Goal: Task Accomplishment & Management: Complete application form

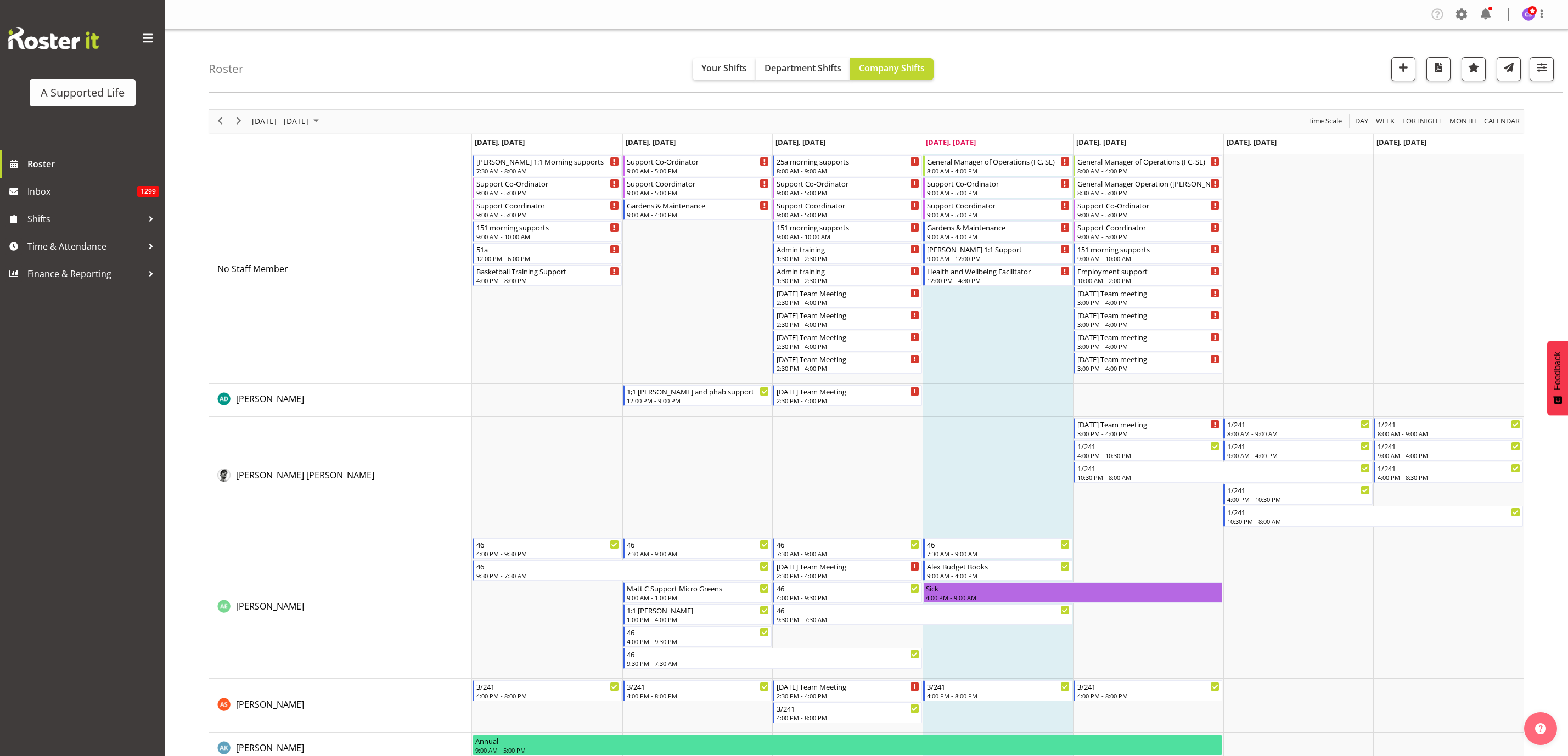
scroll to position [741, 0]
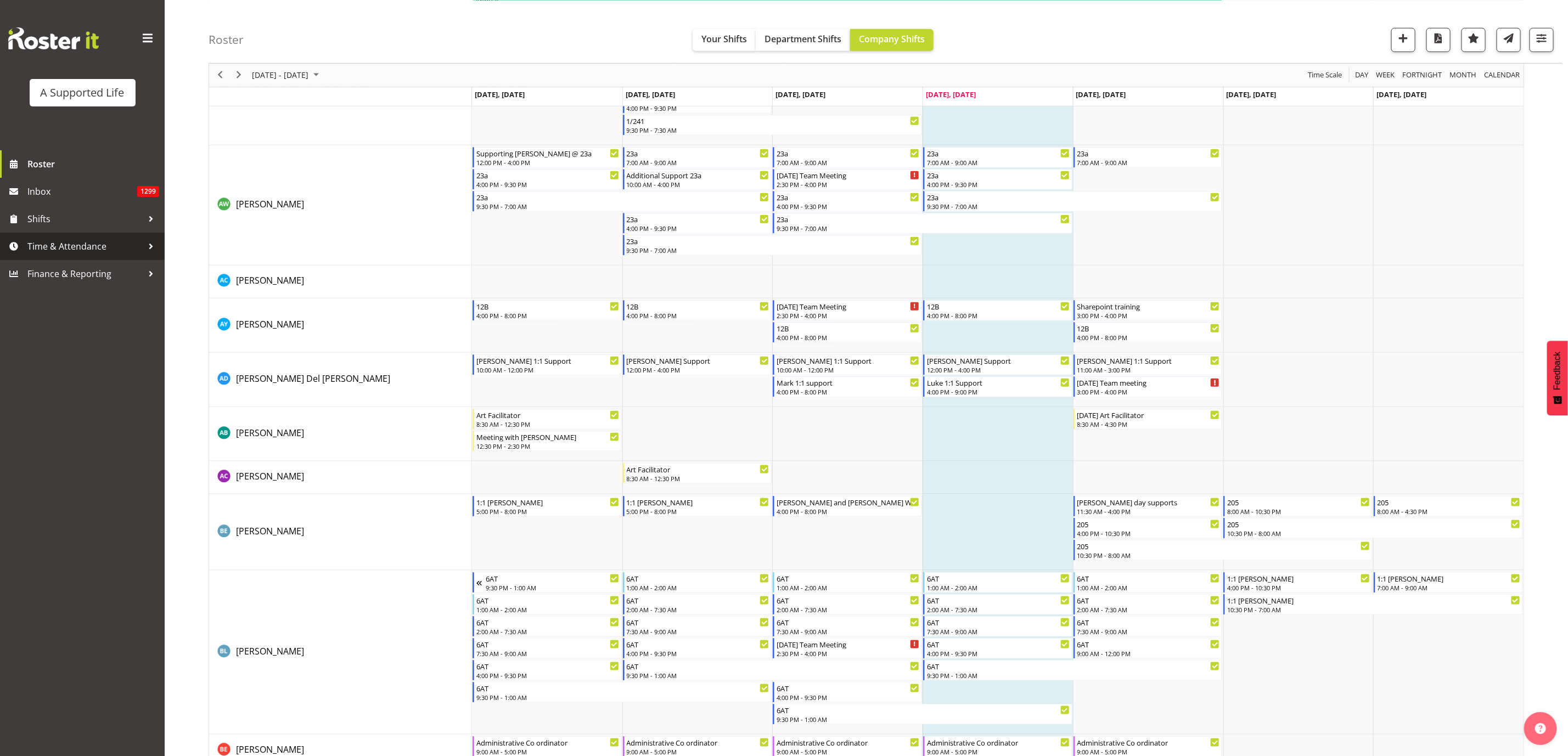
click at [79, 240] on span "Time & Attendance" at bounding box center [85, 246] width 115 height 16
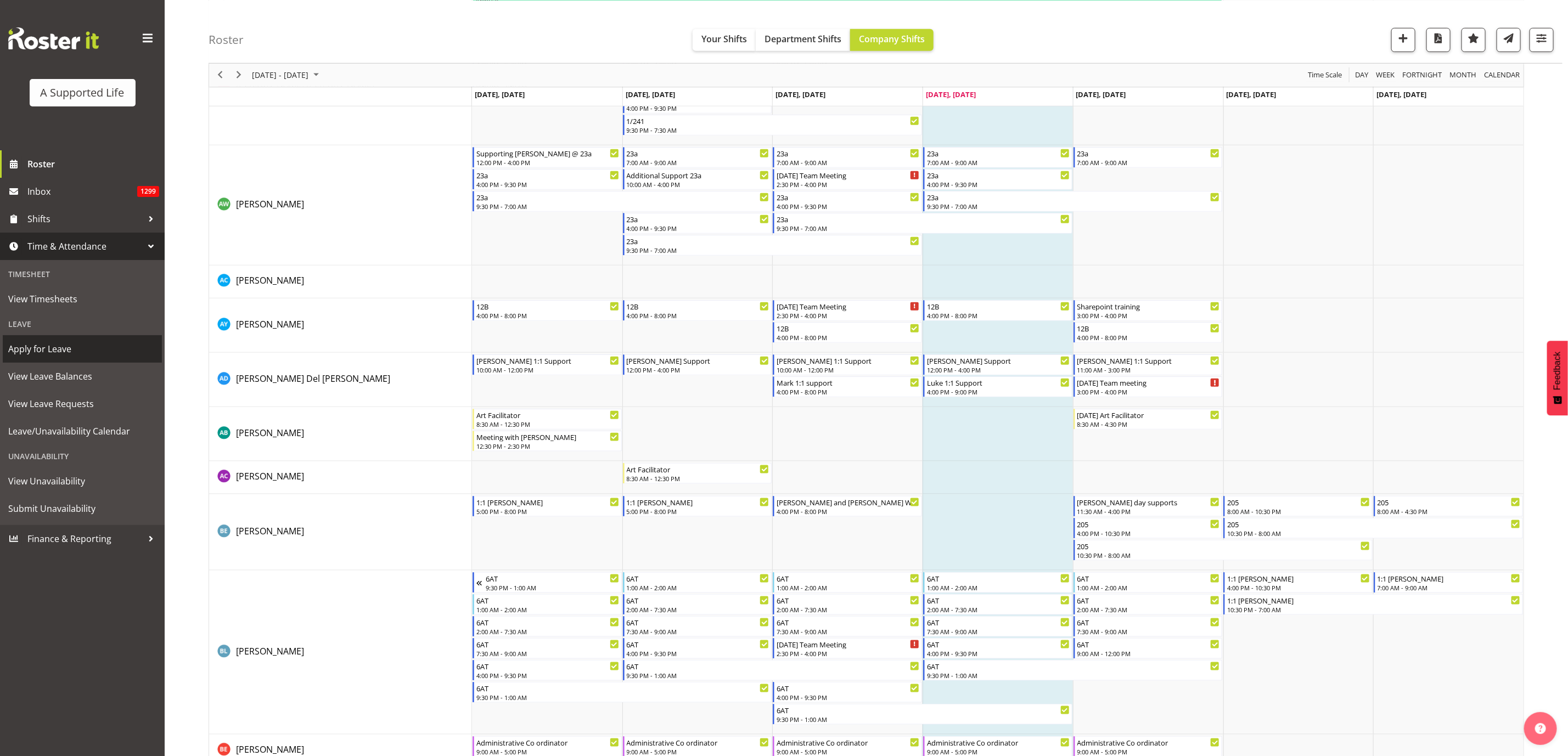
click at [63, 348] on span "Apply for Leave" at bounding box center [82, 349] width 148 height 16
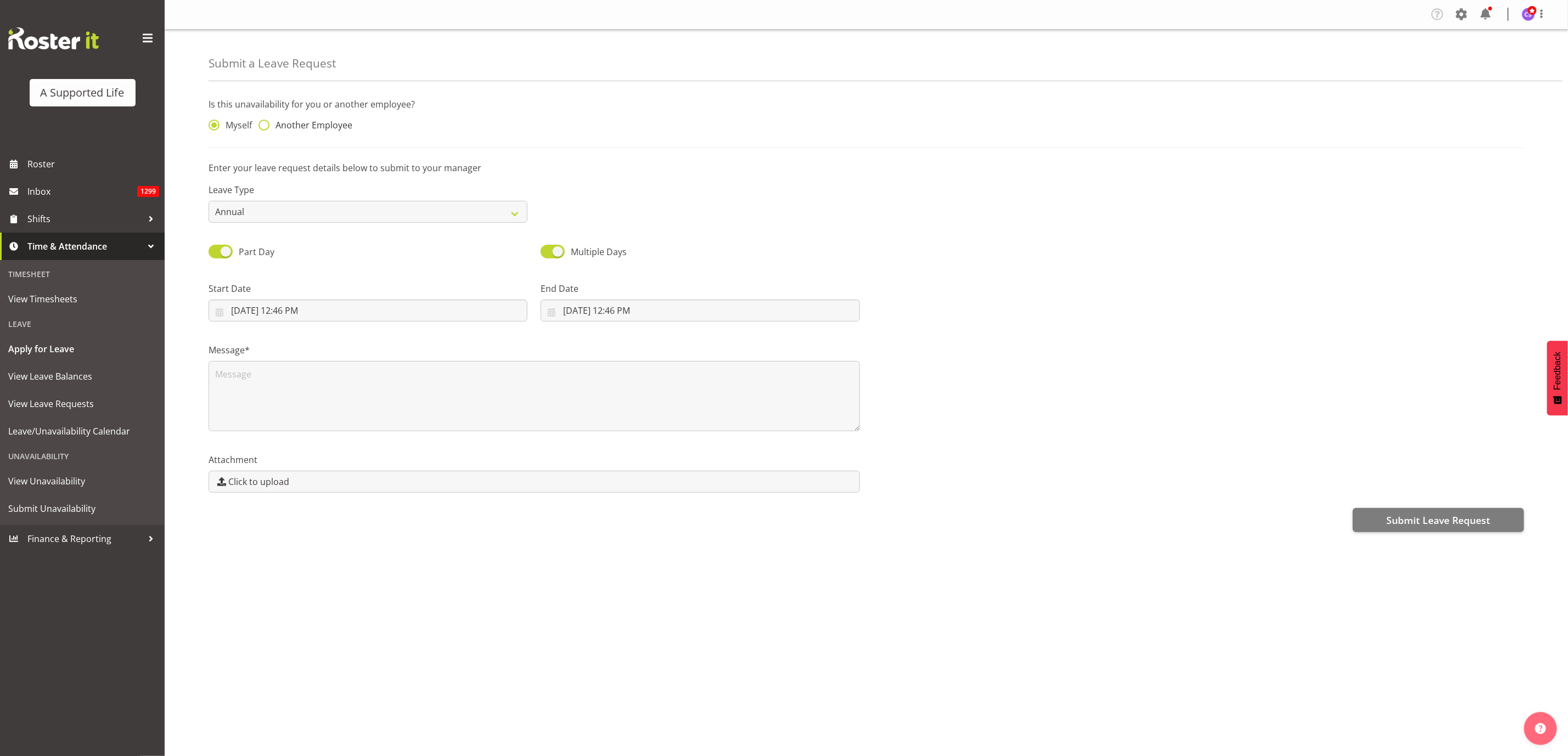
click at [263, 129] on span at bounding box center [264, 125] width 11 height 11
click at [263, 129] on input "Another Employee" at bounding box center [262, 126] width 7 height 7
radio input "true"
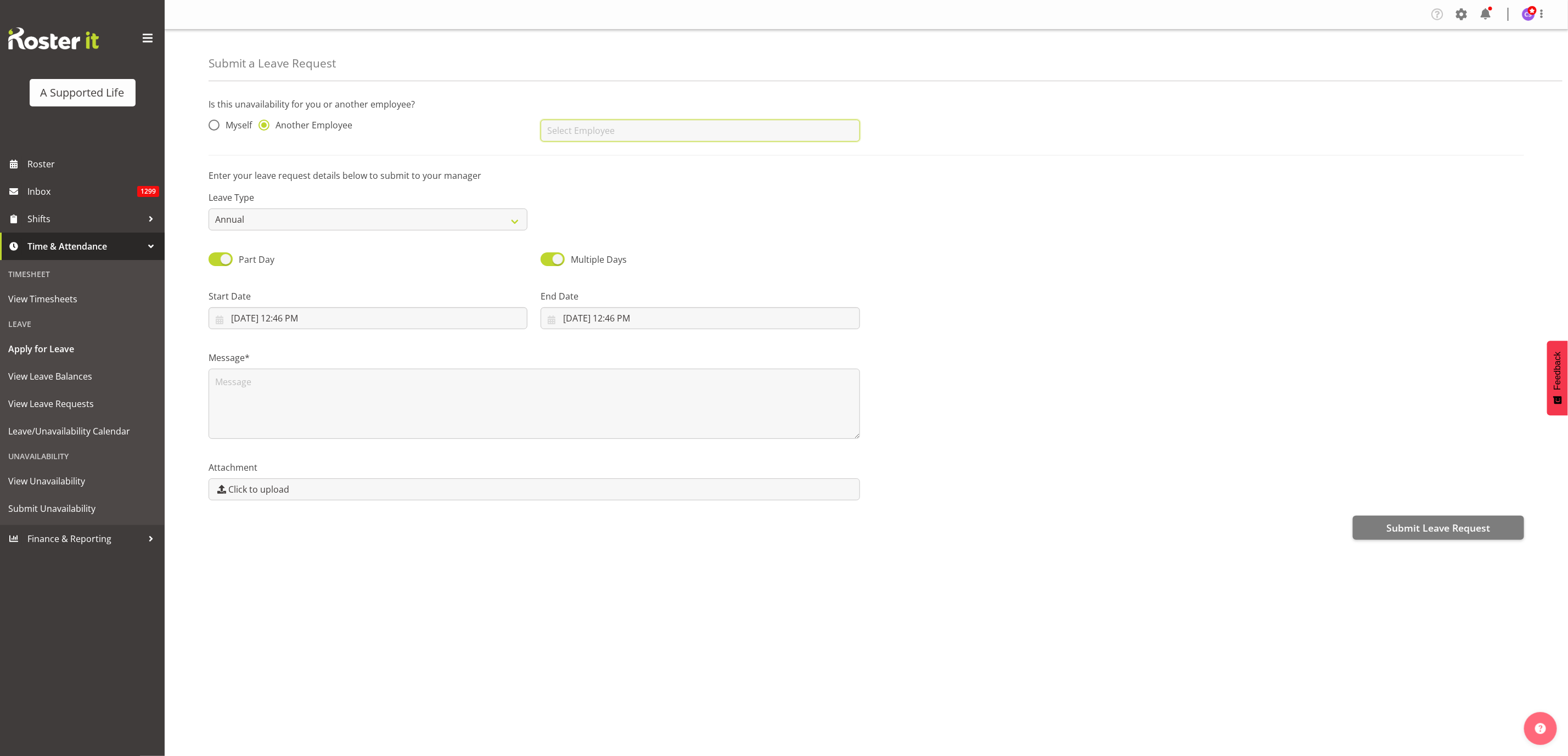
click at [621, 135] on input "text" at bounding box center [700, 131] width 319 height 22
click at [603, 161] on span "[PERSON_NAME]" at bounding box center [584, 158] width 68 height 12
type input "[PERSON_NAME]"
click at [496, 225] on select "Annual Sick Bereavement Domestic Violence Parental Jury Service Day In Lieu Oth…" at bounding box center [367, 220] width 319 height 22
select select "Sick"
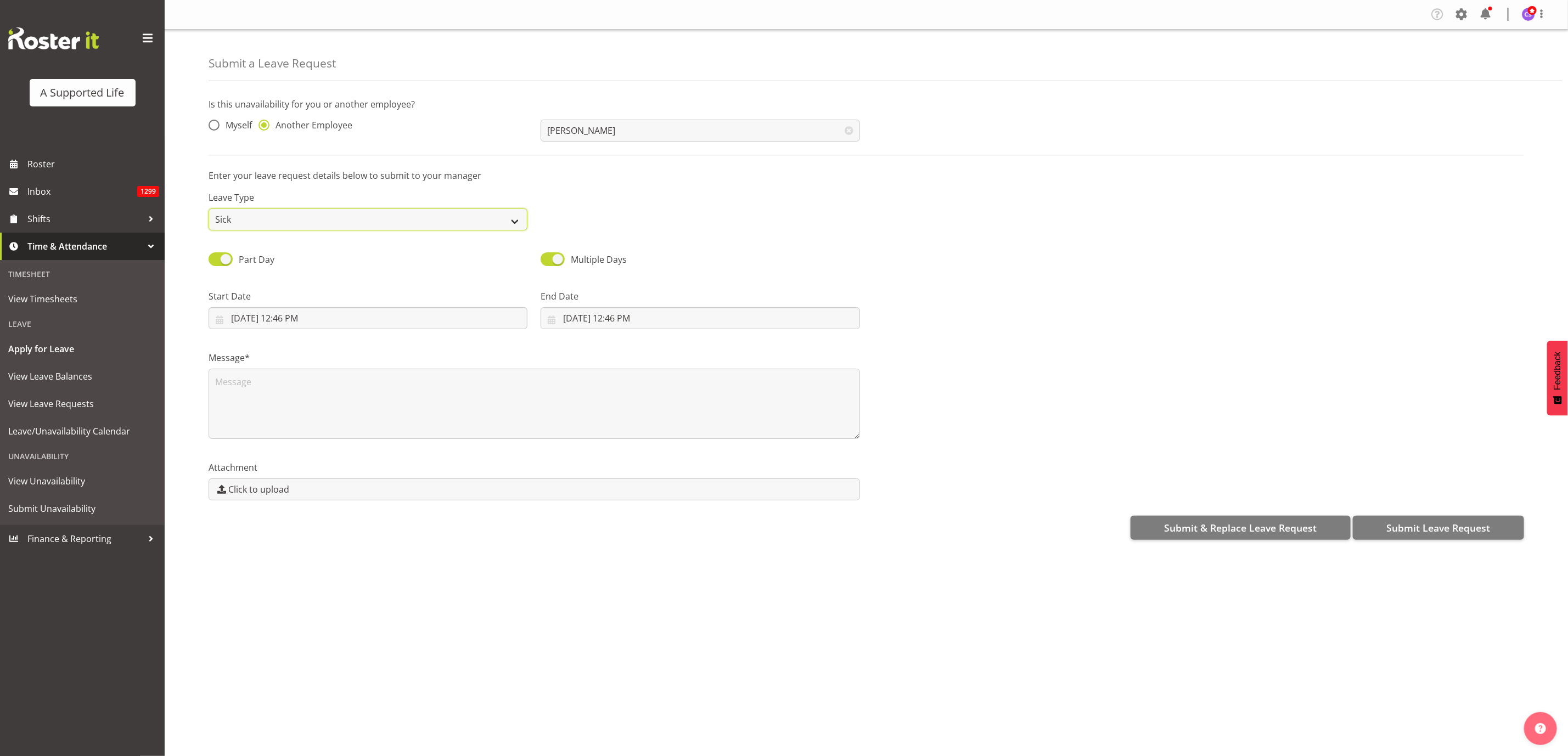
click at [208, 208] on select "Annual Sick Bereavement Domestic Violence Parental Jury Service Day In Lieu Oth…" at bounding box center [367, 220] width 319 height 22
click at [282, 317] on input "8/14/2025, 12:46 PM" at bounding box center [367, 319] width 319 height 22
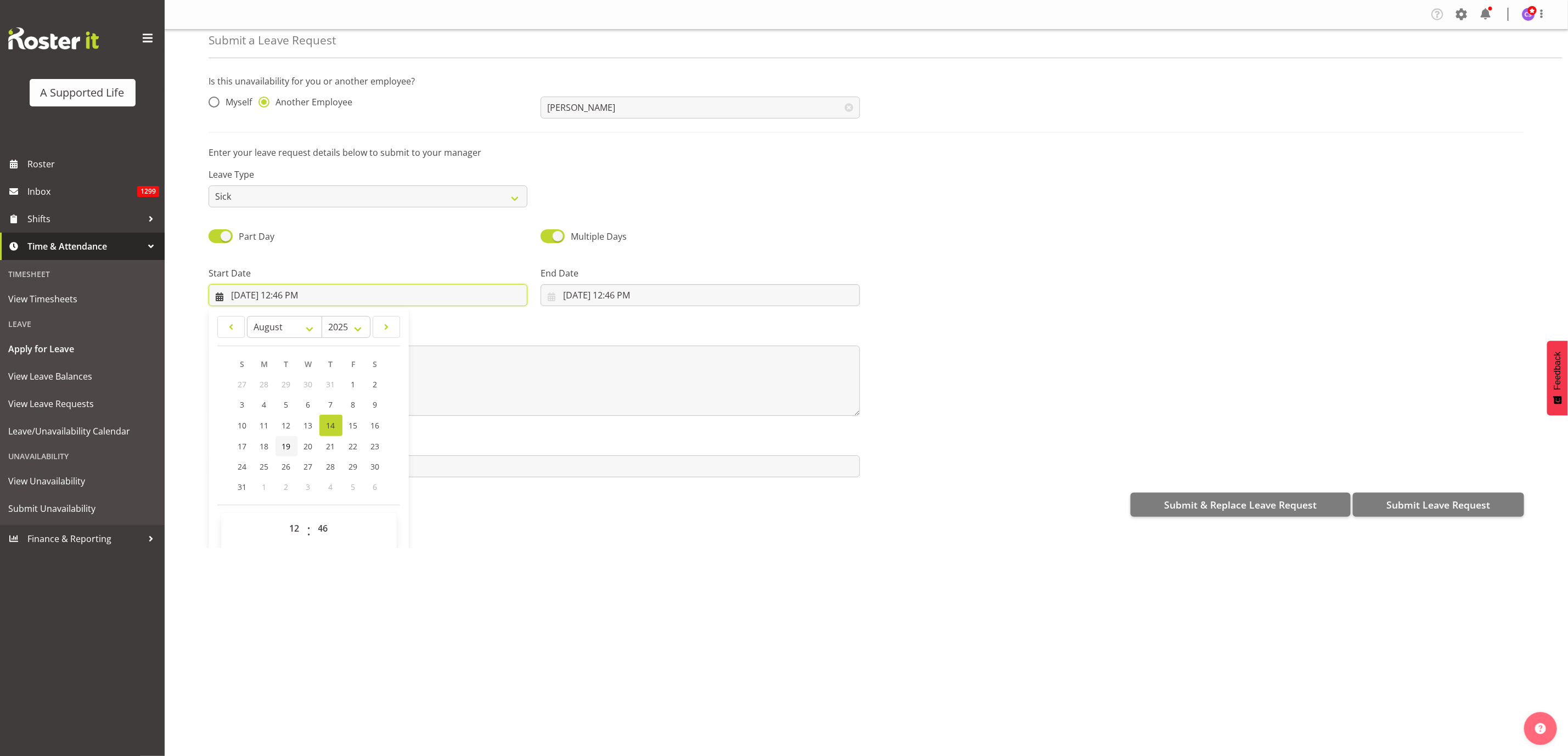
scroll to position [33, 0]
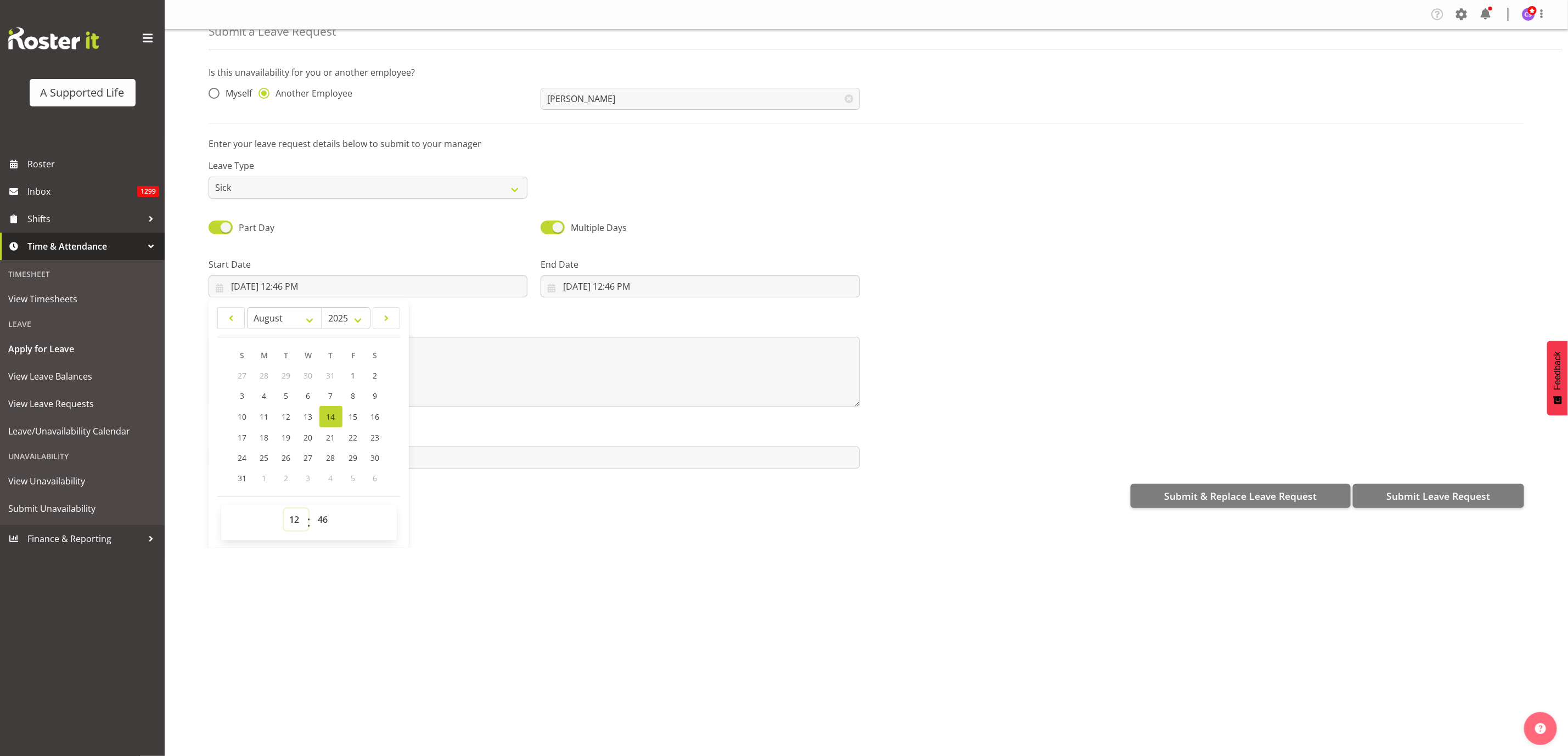
click at [297, 522] on select "00 01 02 03 04 05 06 07 08 09 10 11 12 13 14 15 16 17 18 19 20 21 22 23" at bounding box center [296, 520] width 25 height 22
select select "11"
click at [284, 509] on select "00 01 02 03 04 05 06 07 08 09 10 11 12 13 14 15 16 17 18 19 20 21 22 23" at bounding box center [296, 520] width 25 height 22
type input "8/14/2025, 11:46 AM"
click at [332, 523] on select "00 01 02 03 04 05 06 07 08 09 10 11 12 13 14 15 16 17 18 19 20 21 22 23 24 25 2…" at bounding box center [325, 520] width 25 height 22
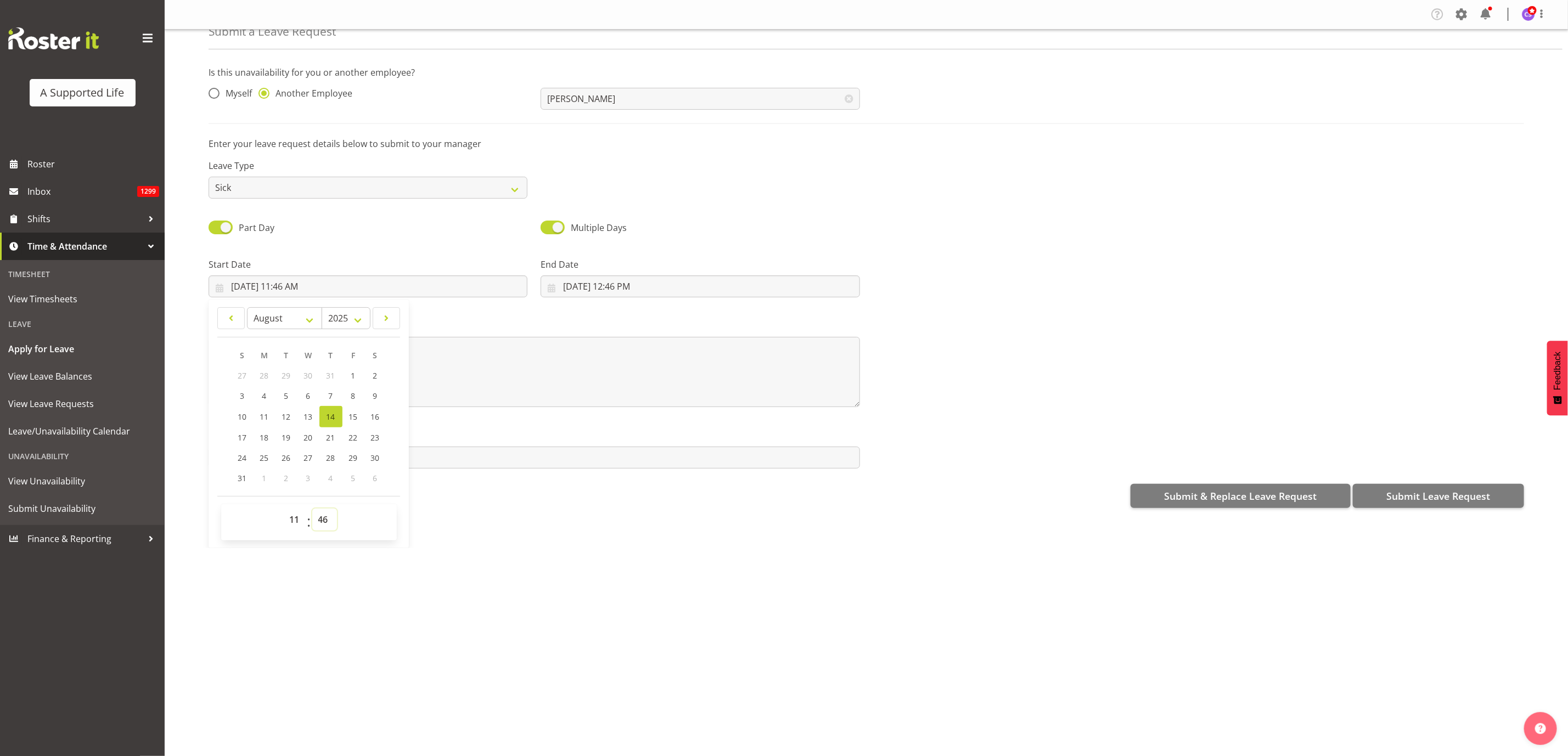
select select "45"
click at [313, 509] on select "00 01 02 03 04 05 06 07 08 09 10 11 12 13 14 15 16 17 18 19 20 21 22 23 24 25 2…" at bounding box center [325, 520] width 25 height 22
type input "8/14/2025, 11:45 AM"
click at [618, 285] on input "8/14/2025, 12:46 PM" at bounding box center [700, 287] width 319 height 22
drag, startPoint x: 624, startPoint y: 519, endPoint x: 624, endPoint y: 510, distance: 9.0
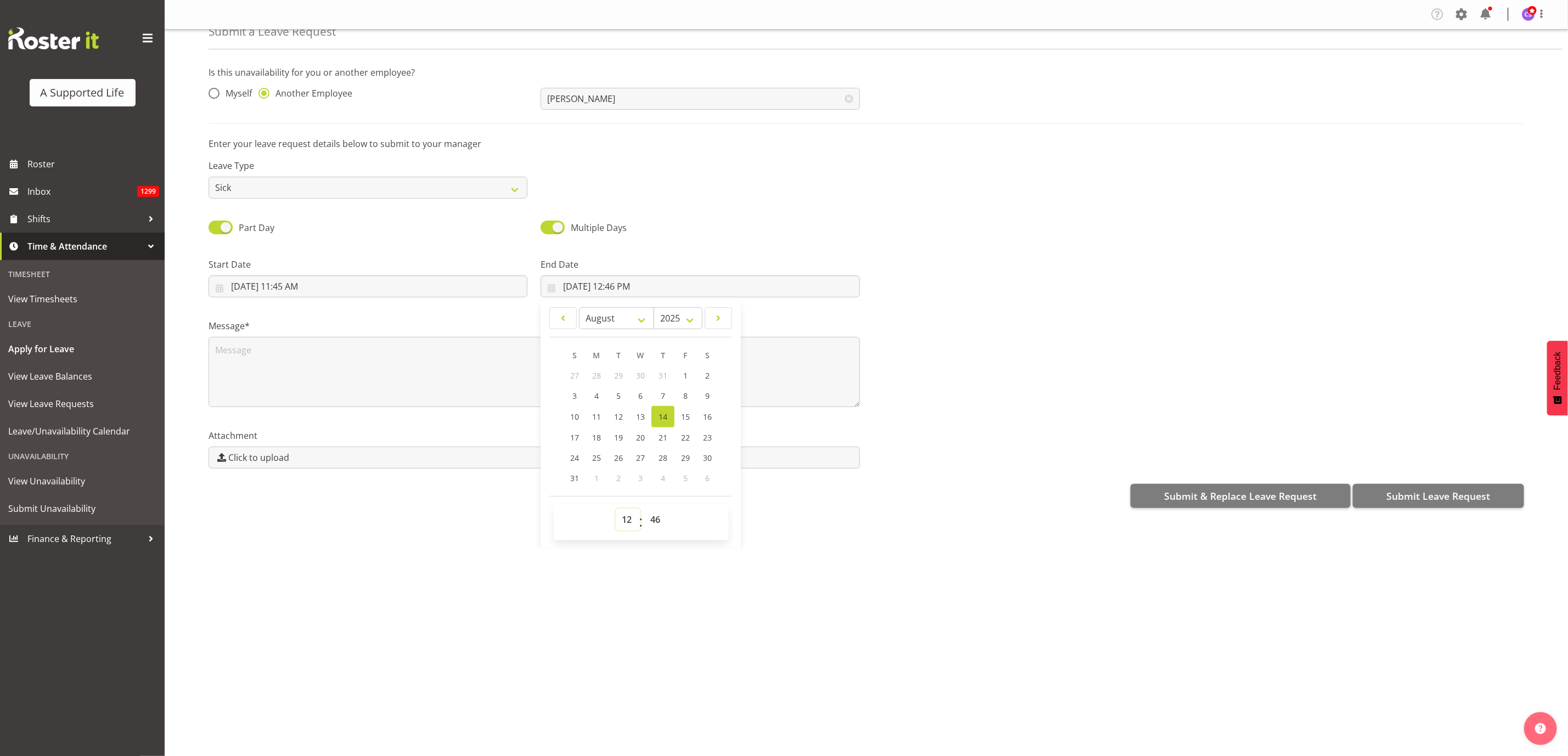
click at [624, 519] on select "00 01 02 03 04 05 06 07 08 09 10 11 12 13 14 15 16 17 18 19 20 21 22 23" at bounding box center [628, 520] width 25 height 22
select select "13"
click at [616, 509] on select "00 01 02 03 04 05 06 07 08 09 10 11 12 13 14 15 16 17 18 19 20 21 22 23" at bounding box center [628, 520] width 25 height 22
type input "8/14/2025, 1:46 PM"
click at [650, 515] on select "00 01 02 03 04 05 06 07 08 09 10 11 12 13 14 15 16 17 18 19 20 21 22 23 24 25 2…" at bounding box center [656, 520] width 25 height 22
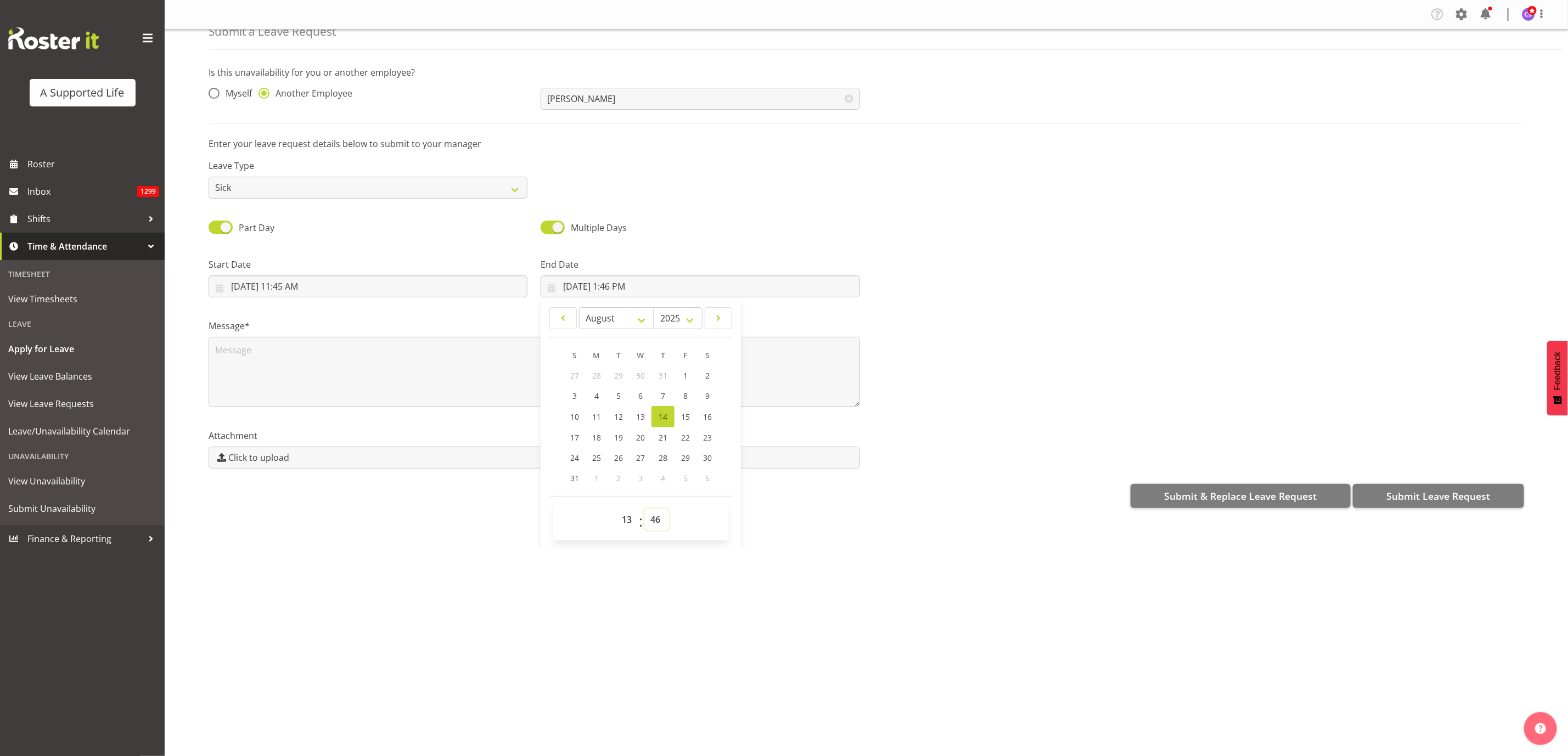
select select "0"
click at [644, 509] on select "00 01 02 03 04 05 06 07 08 09 10 11 12 13 14 15 16 17 18 19 20 21 22 23 24 25 2…" at bounding box center [656, 520] width 25 height 22
type input "8/14/2025, 1:00 PM"
click at [261, 366] on textarea at bounding box center [534, 372] width 652 height 70
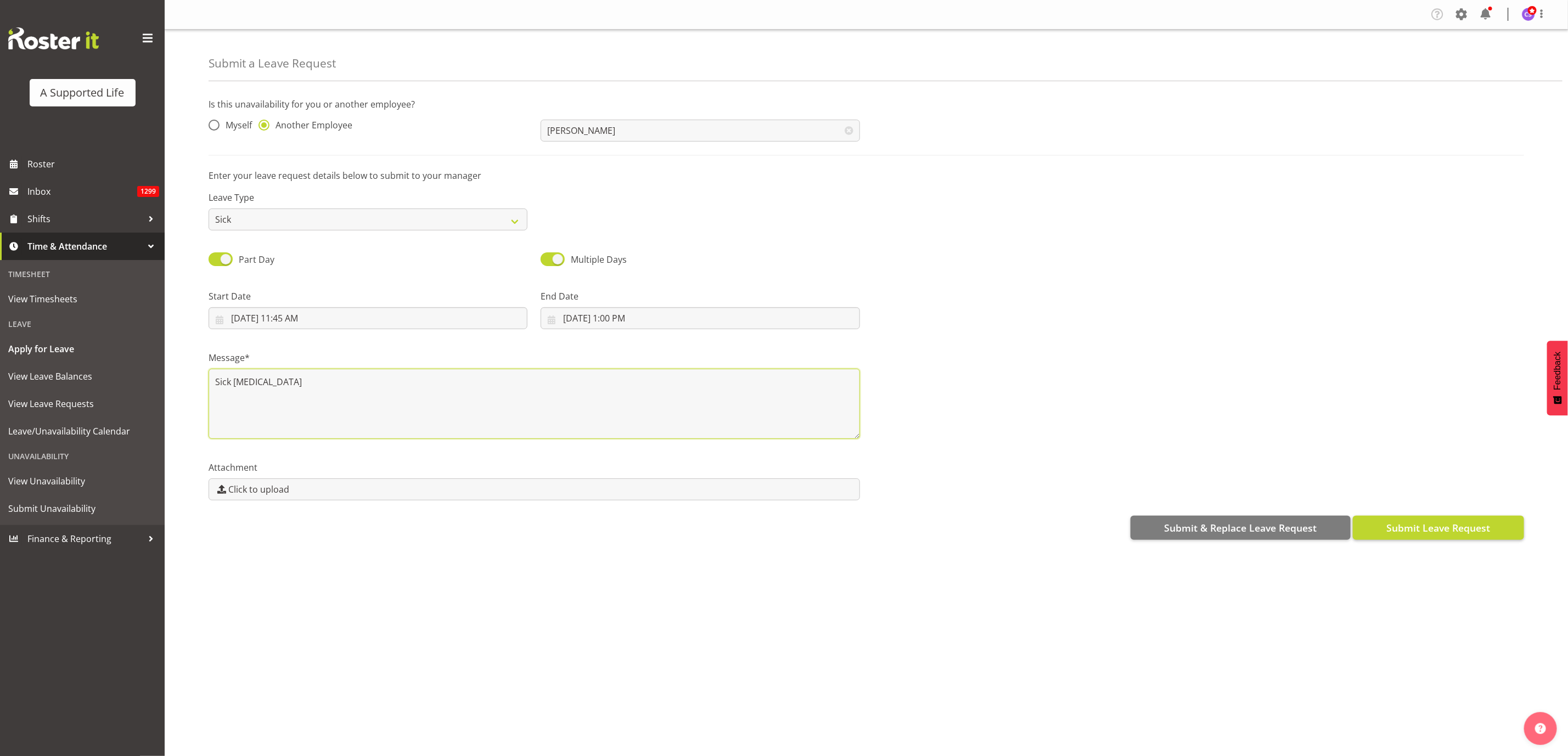
type textarea "Sick left shift"
click at [1483, 534] on span "Submit Leave Request" at bounding box center [1438, 528] width 103 height 15
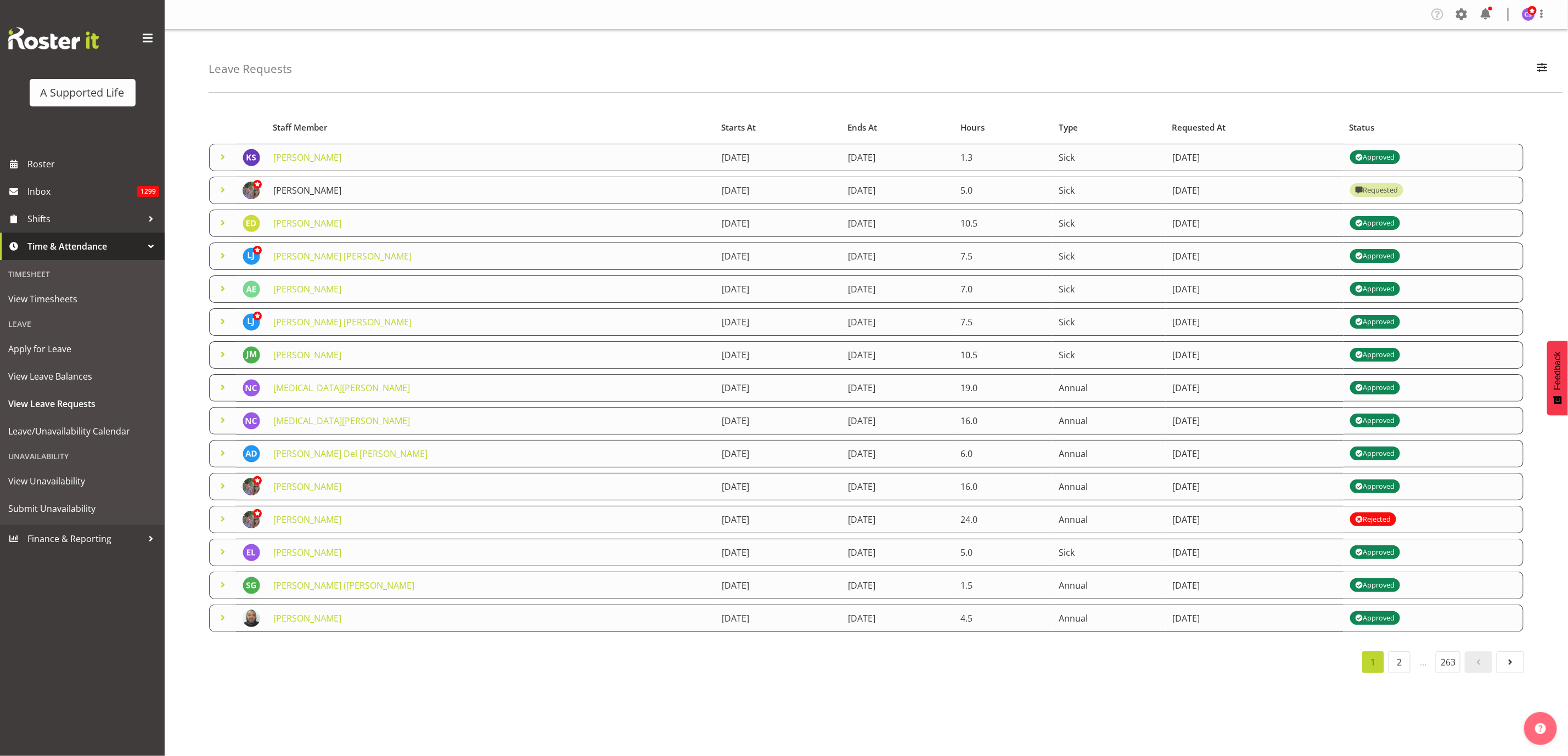
click at [302, 188] on link "[PERSON_NAME]" at bounding box center [308, 190] width 68 height 12
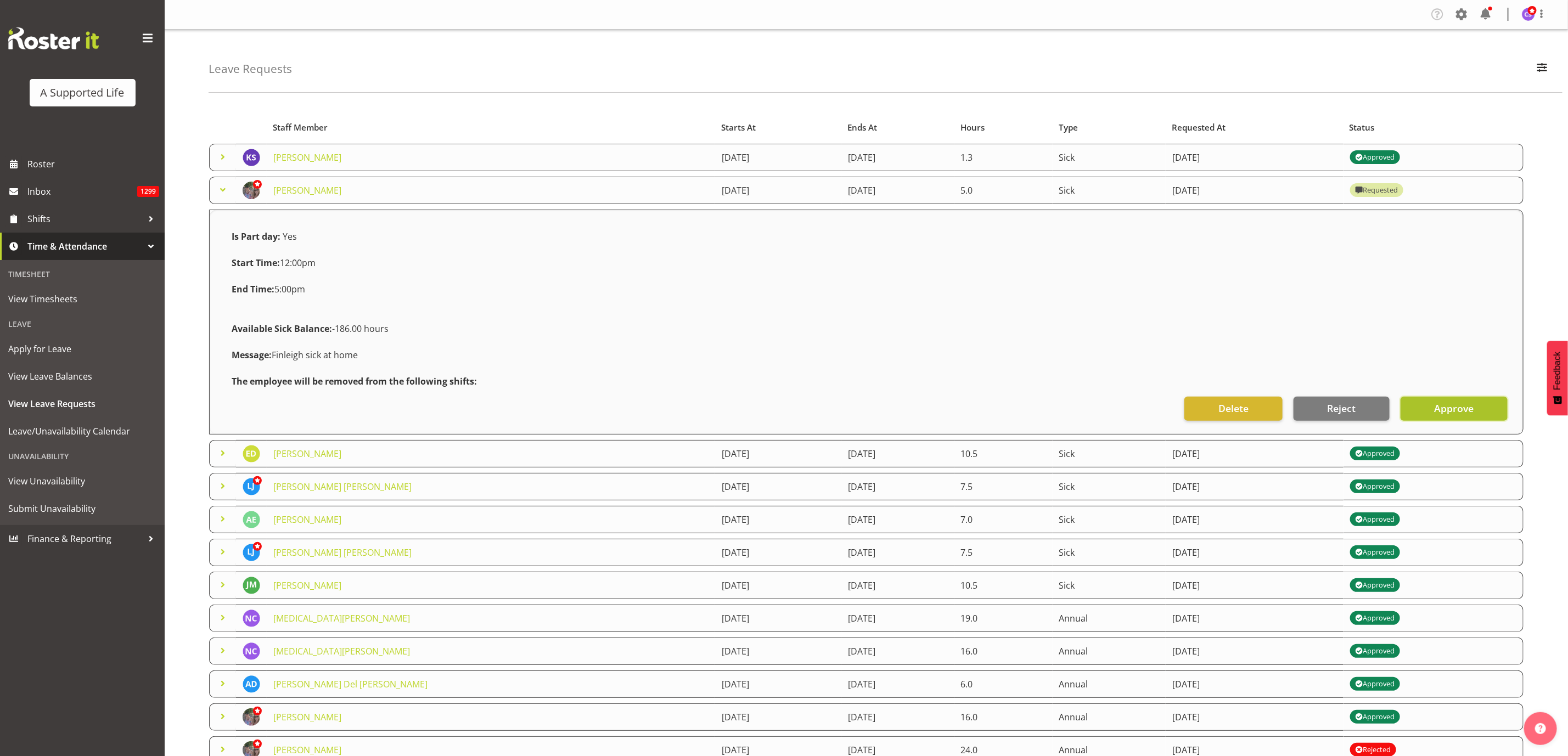
click at [1442, 412] on span "Approve" at bounding box center [1454, 408] width 39 height 15
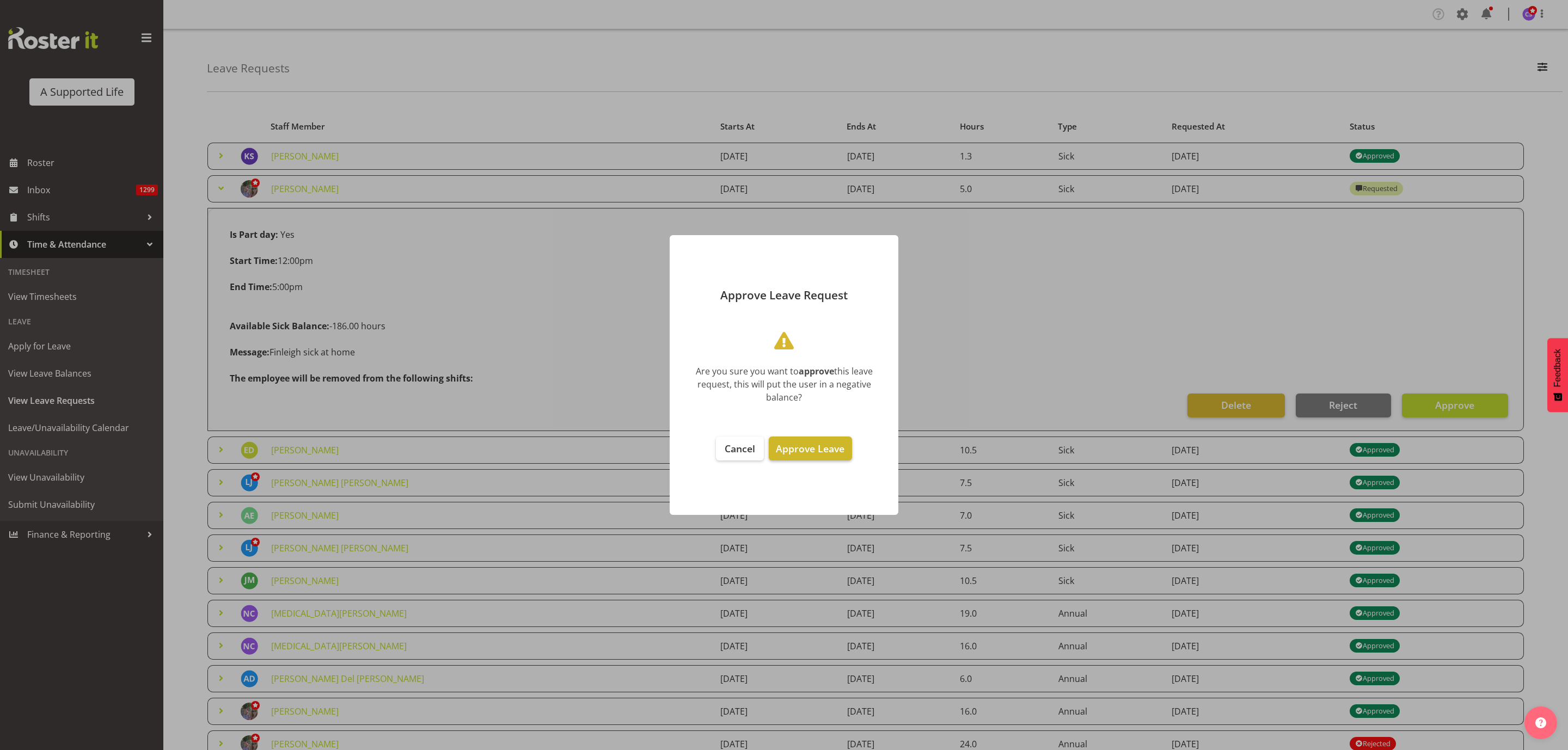
drag, startPoint x: 801, startPoint y: 446, endPoint x: 807, endPoint y: 438, distance: 10.0
click at [801, 445] on span "Approve Leave" at bounding box center [809, 448] width 69 height 13
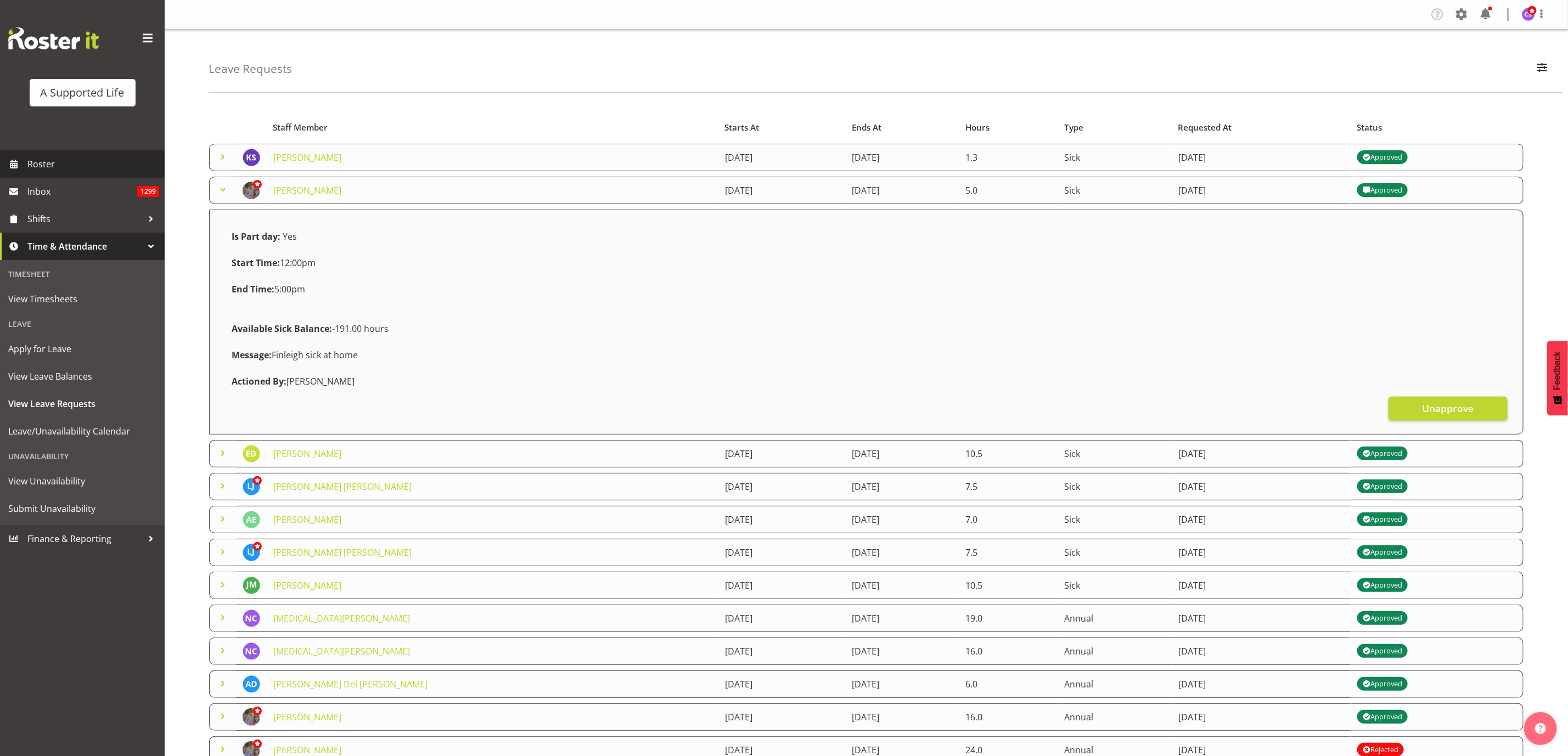
click at [58, 158] on span "Roster" at bounding box center [93, 163] width 132 height 16
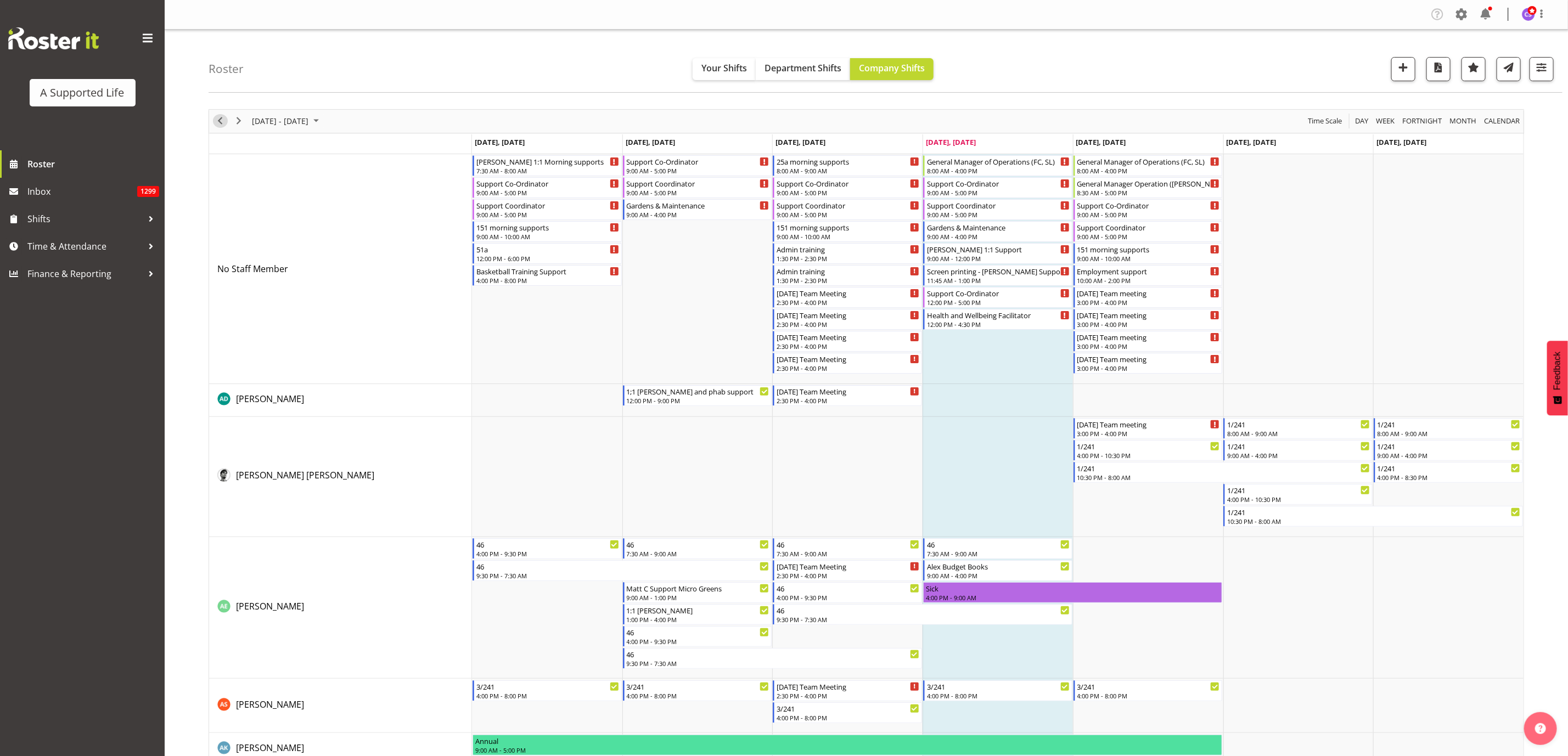
drag, startPoint x: 217, startPoint y: 119, endPoint x: 231, endPoint y: 117, distance: 14.1
click at [217, 119] on span "Previous" at bounding box center [220, 121] width 13 height 14
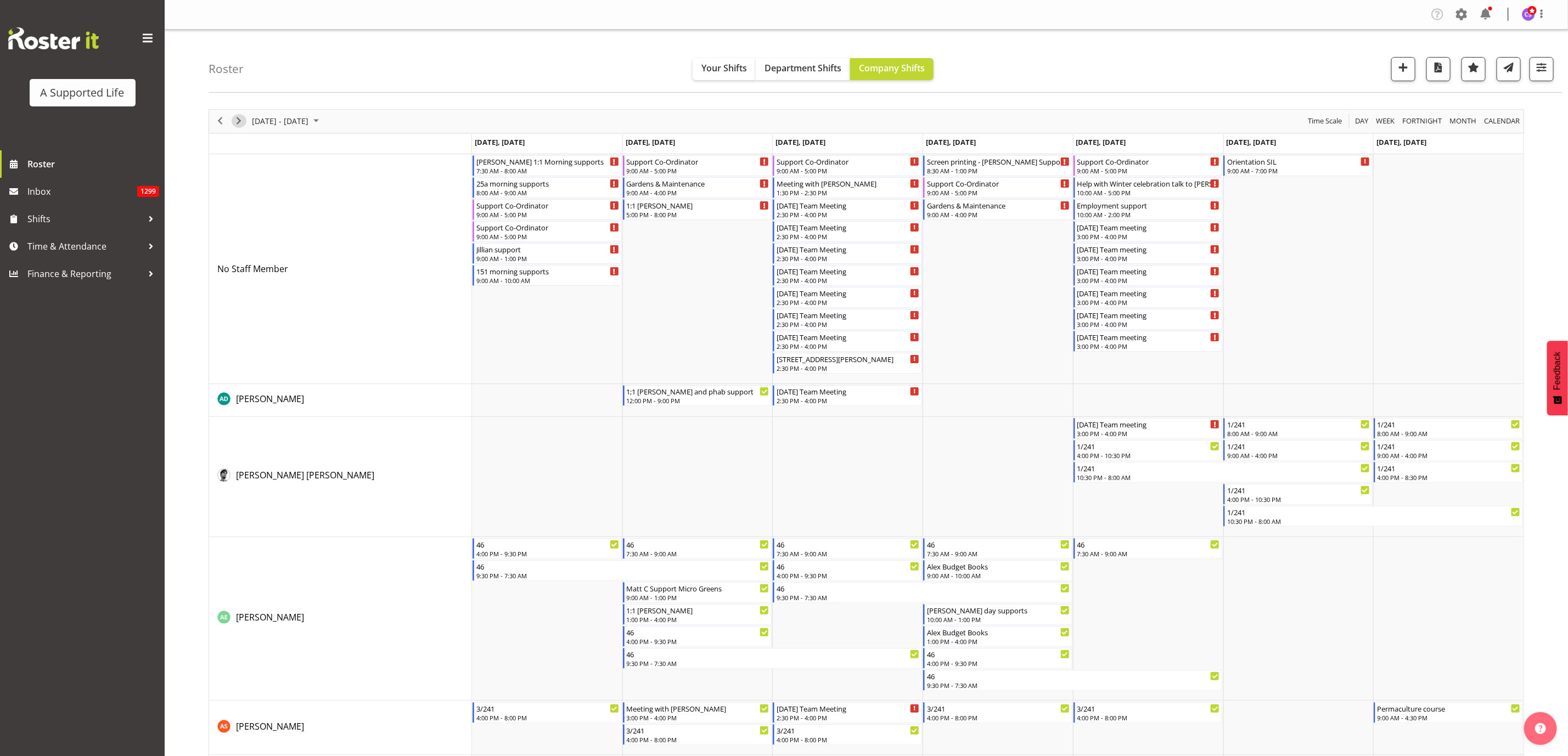
click at [239, 119] on span "Next" at bounding box center [238, 121] width 13 height 14
